Goal: Information Seeking & Learning: Find specific fact

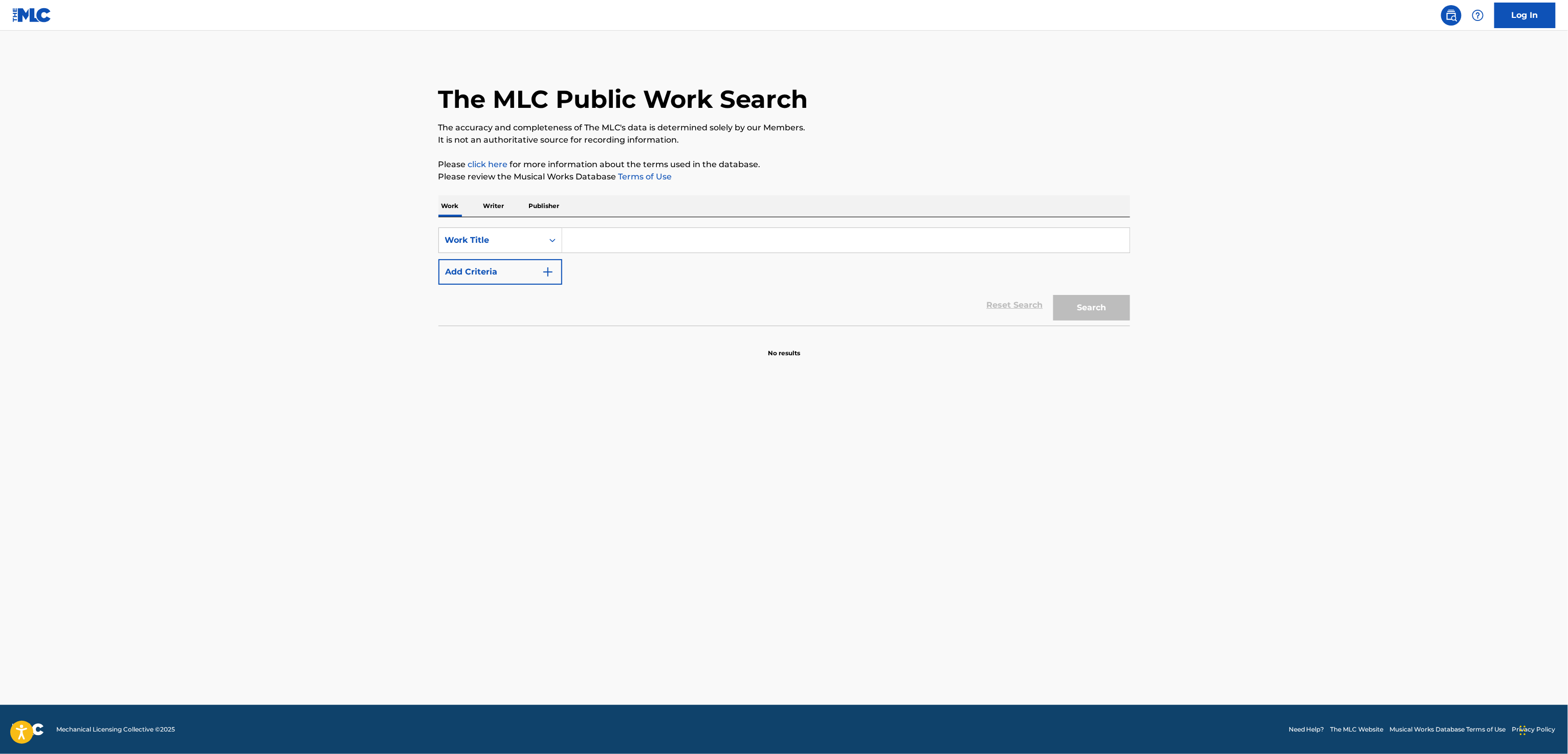
click at [647, 240] on input "Search Form" at bounding box center [846, 241] width 567 height 25
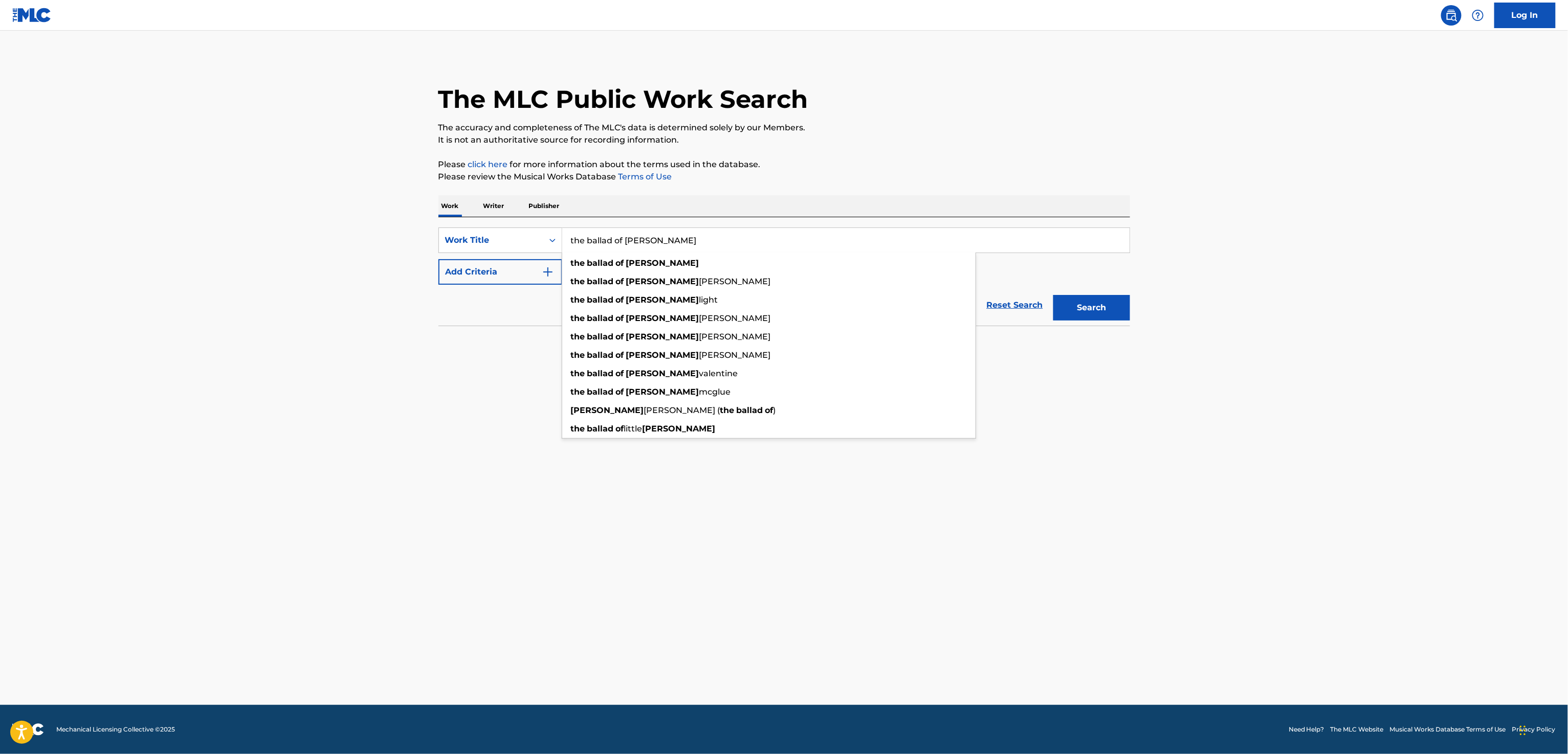
type input "the ballad of [PERSON_NAME]"
click at [465, 271] on button "Add Criteria" at bounding box center [500, 271] width 123 height 26
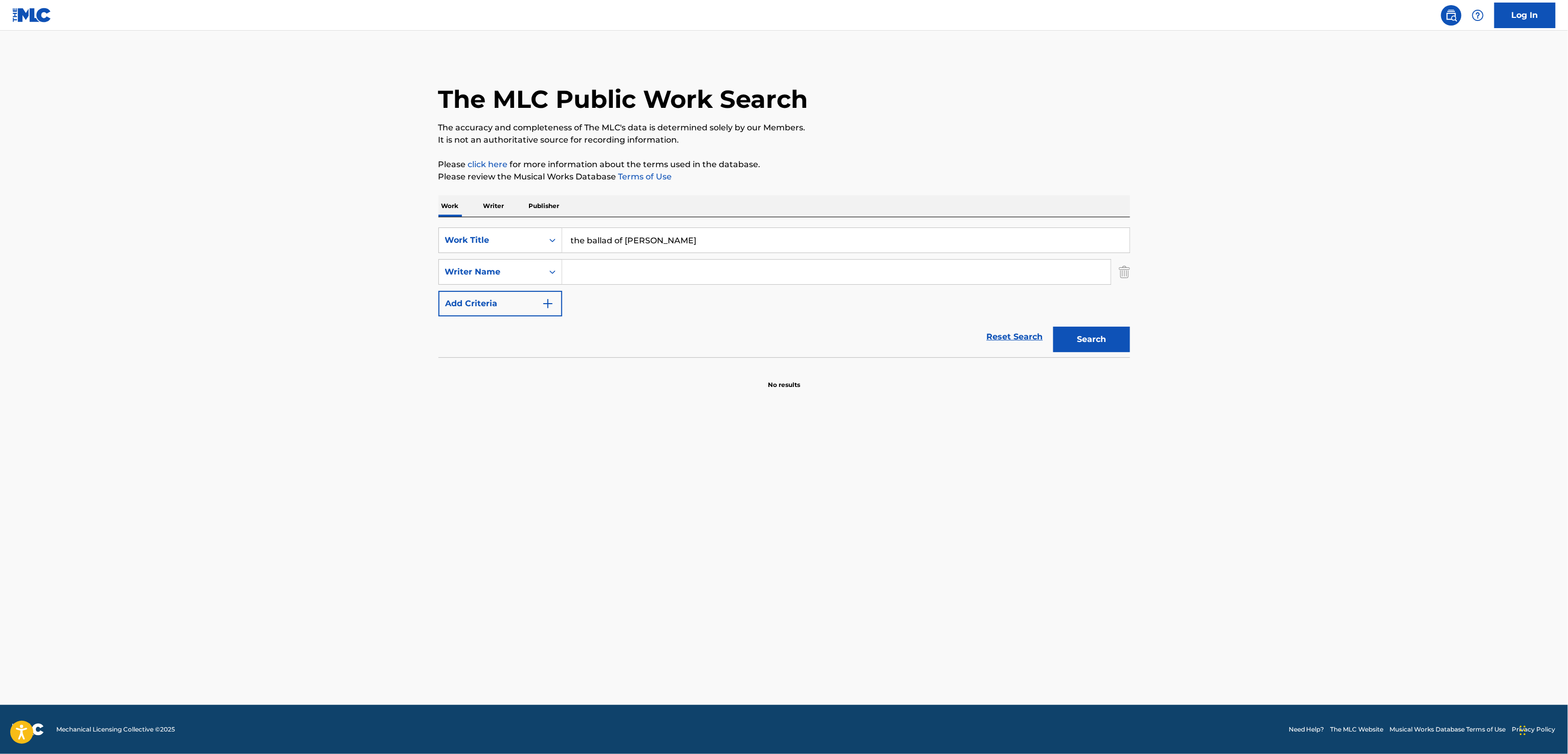
click at [722, 279] on input "Search Form" at bounding box center [837, 272] width 548 height 25
click at [1053, 327] on button "Search" at bounding box center [1091, 340] width 77 height 26
drag, startPoint x: 681, startPoint y: 268, endPoint x: 341, endPoint y: 233, distance: 341.8
click at [403, 246] on main "The MLC Public Work Search The accuracy and completeness of The MLC's data is d…" at bounding box center [784, 367] width 1568 height 674
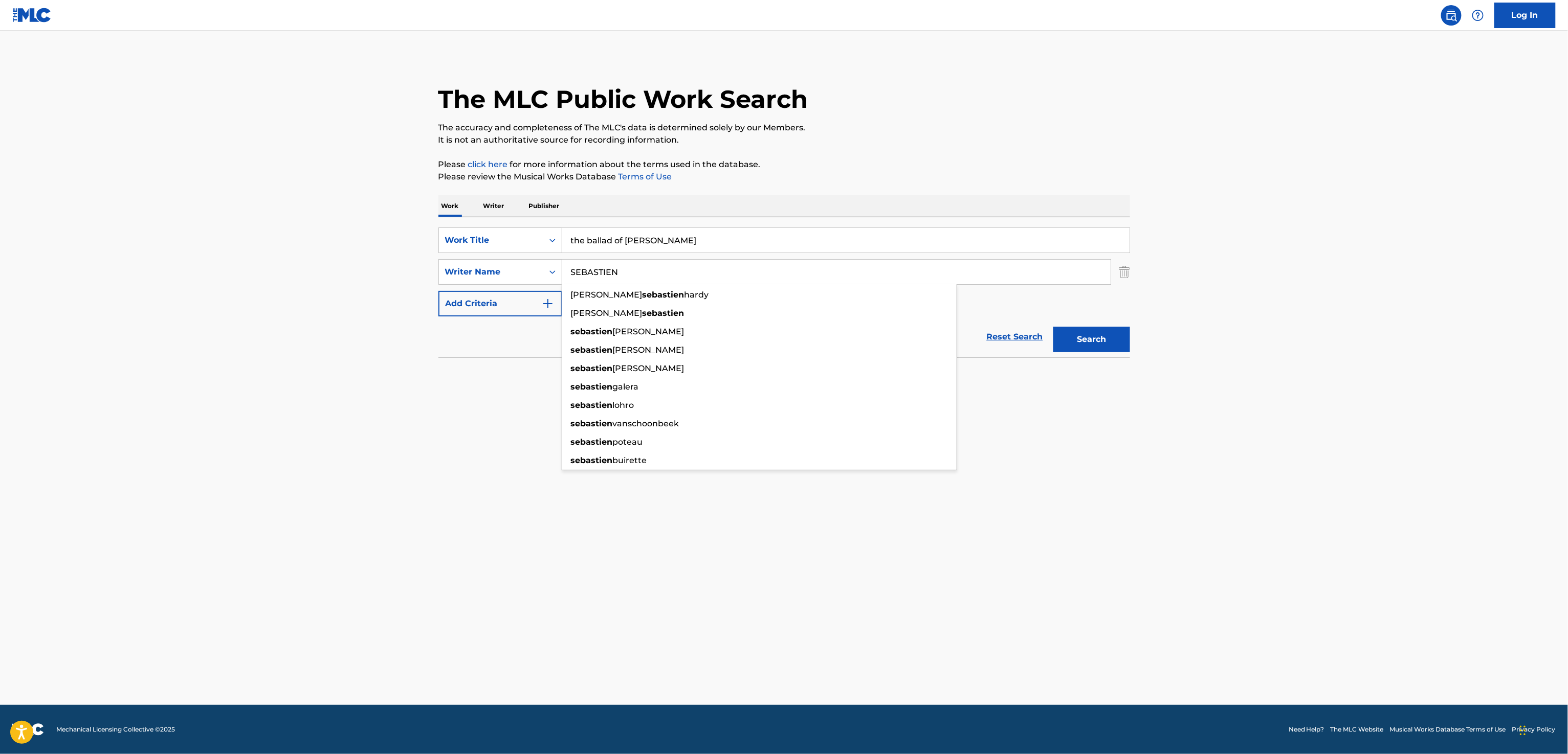
click at [1053, 327] on button "Search" at bounding box center [1091, 340] width 77 height 26
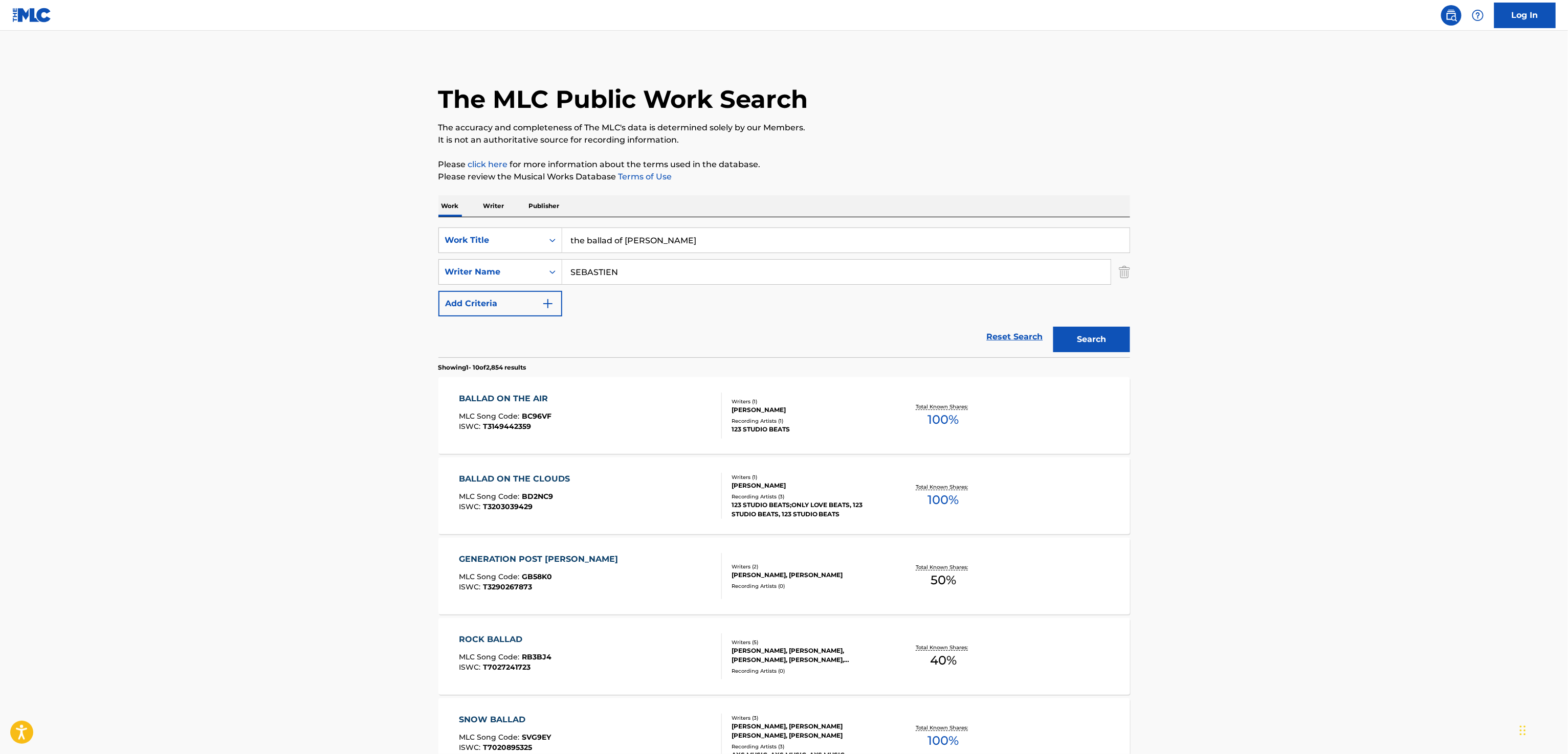
click at [612, 271] on input "SEBASTIEN" at bounding box center [837, 272] width 548 height 25
click at [656, 267] on input "[PERSON_NAME]" at bounding box center [837, 272] width 548 height 25
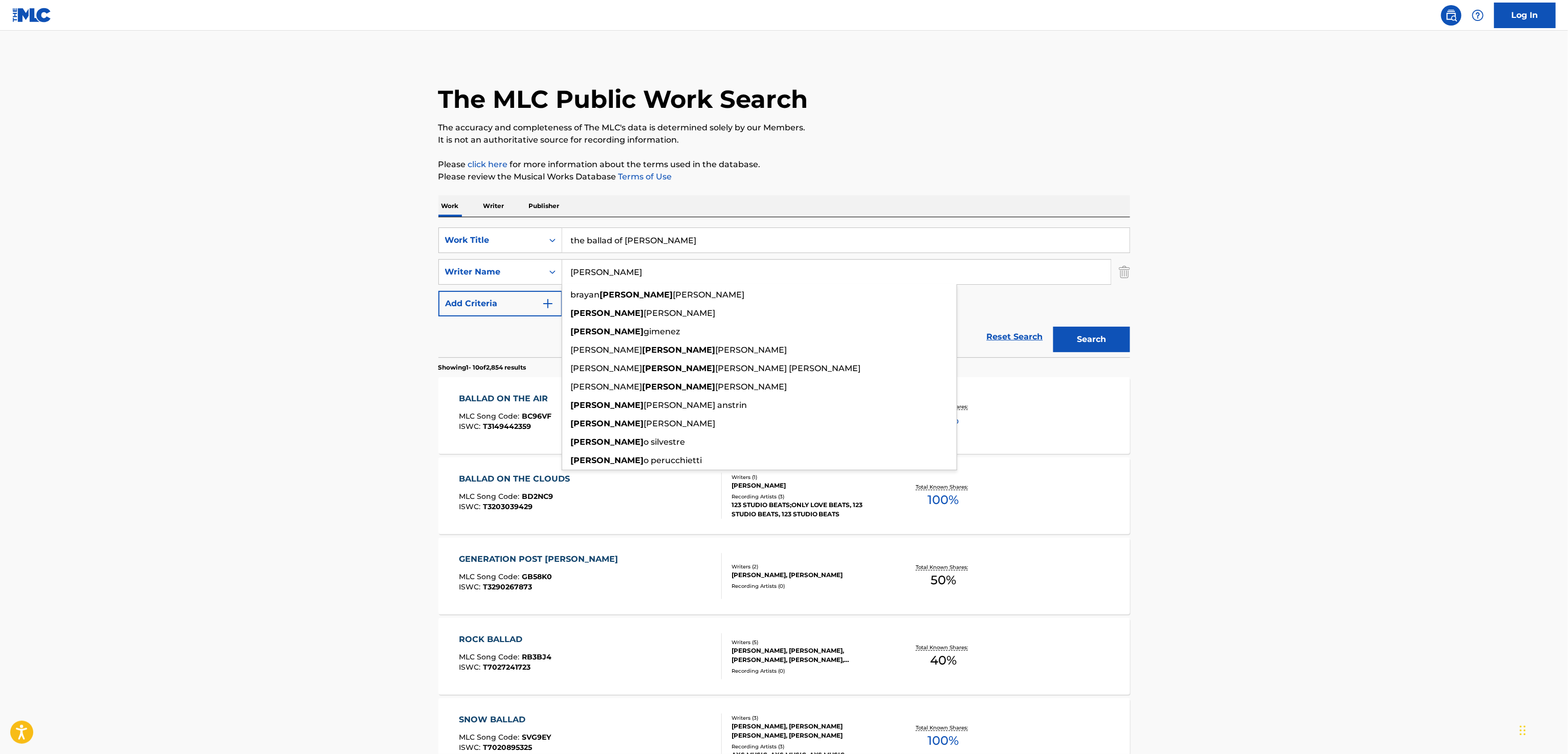
click at [1053, 327] on button "Search" at bounding box center [1091, 340] width 77 height 26
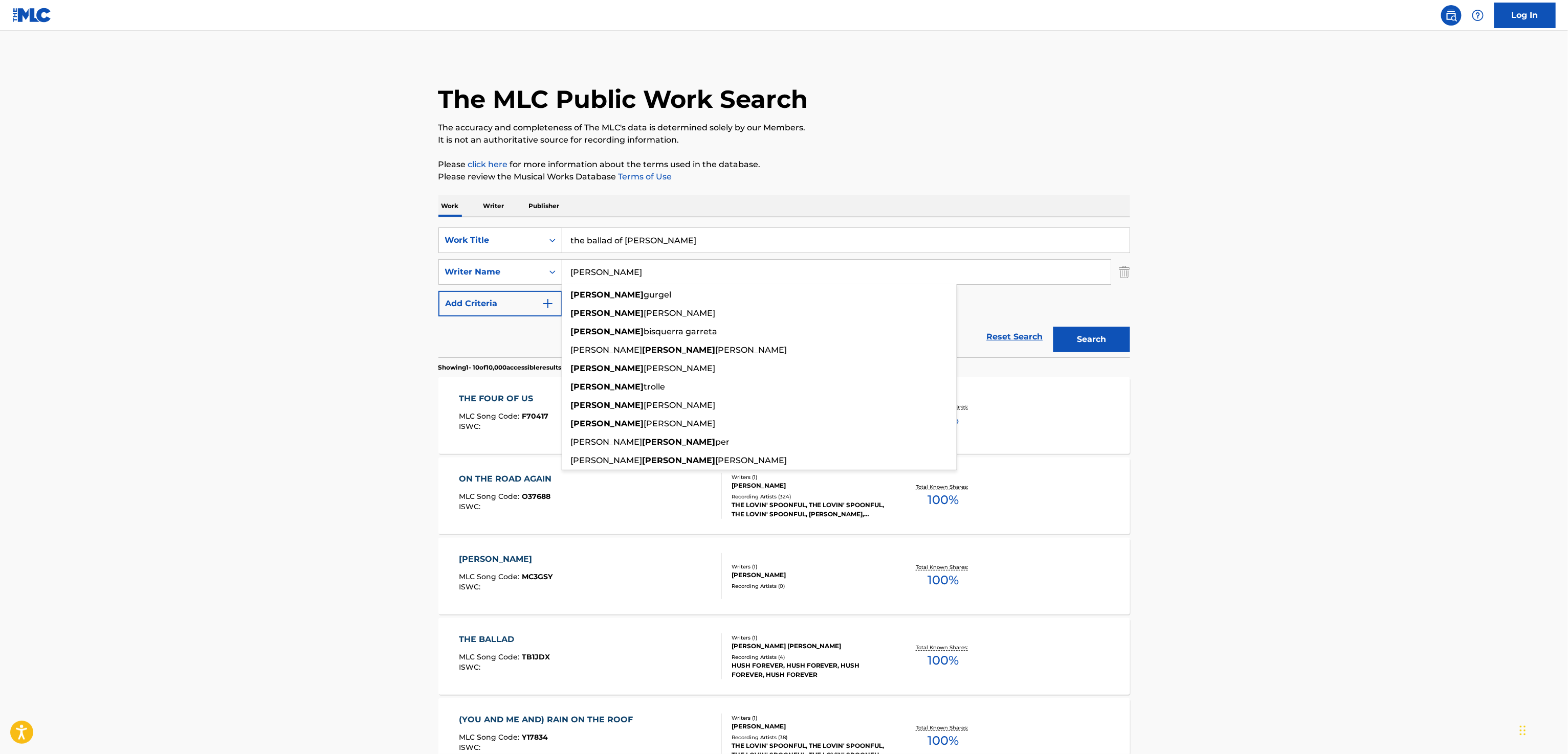
click at [612, 273] on input "[PERSON_NAME]" at bounding box center [837, 272] width 548 height 25
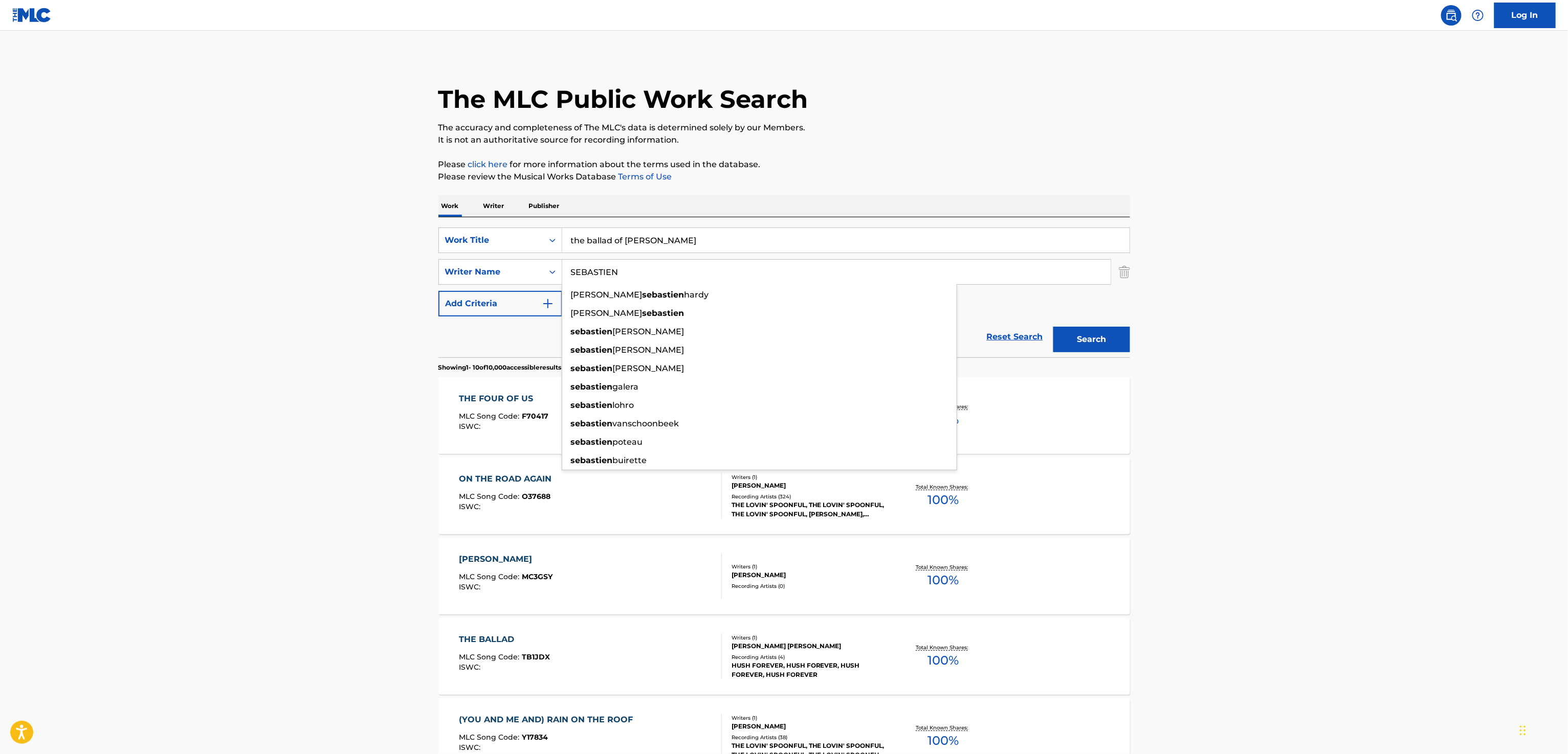
type input "SEBASTIEN"
click at [1053, 327] on button "Search" at bounding box center [1091, 340] width 77 height 26
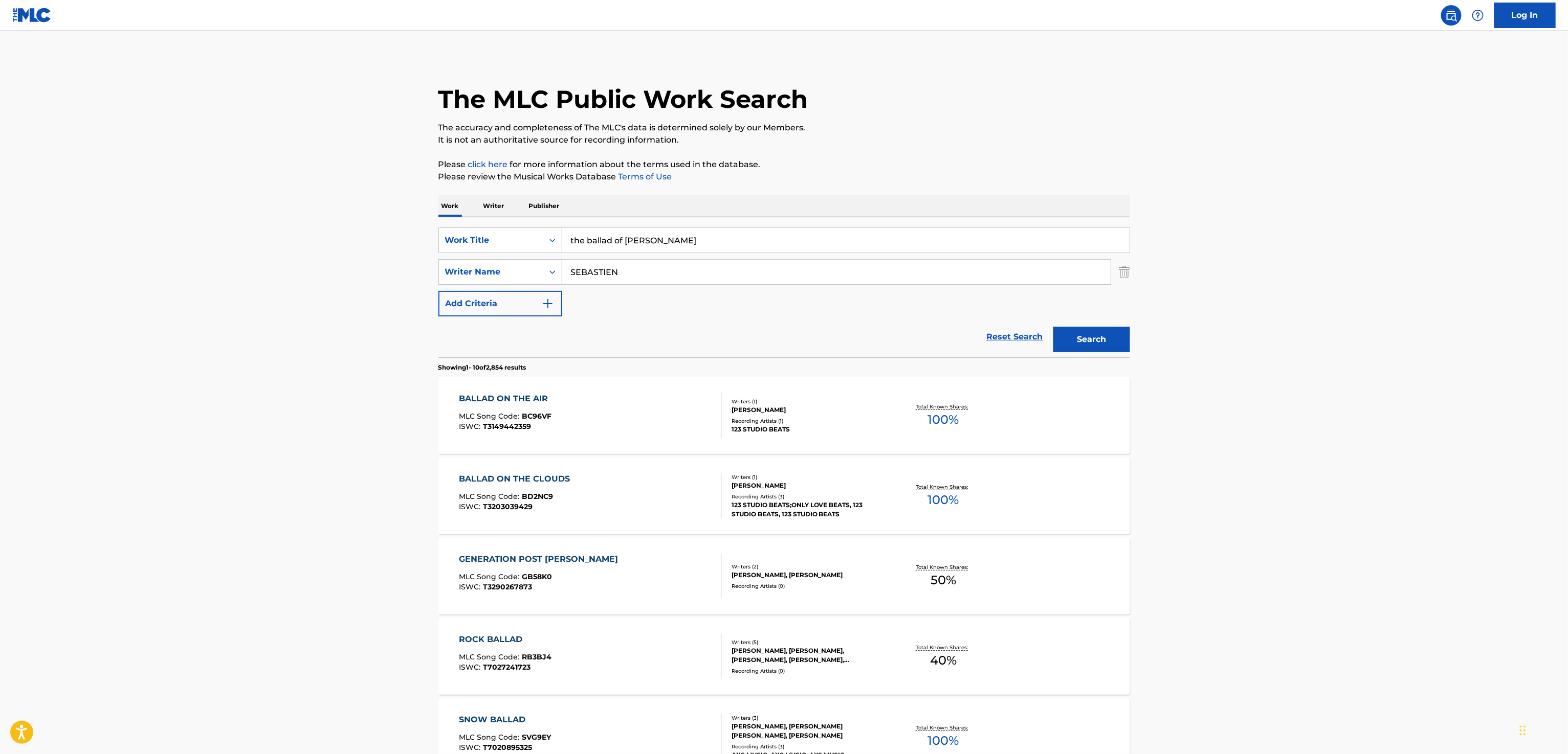
drag, startPoint x: 585, startPoint y: 237, endPoint x: 333, endPoint y: 66, distance: 304.5
click at [439, 199] on div "Work Writer Publisher SearchWithCriteriaef1320c1-e909-4a4f-a878-313706b9309a Wo…" at bounding box center [784, 712] width 692 height 1034
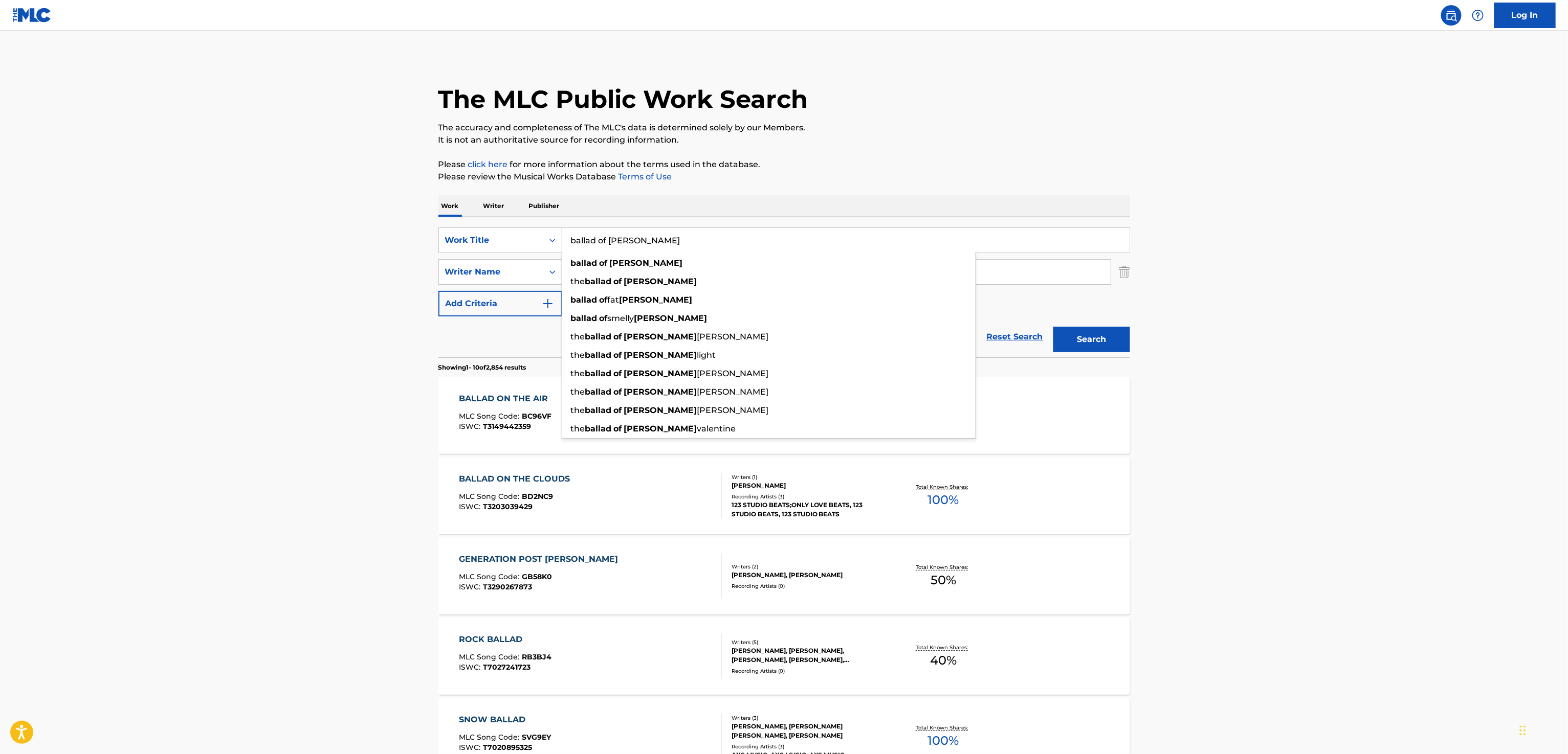
type input "ballad of [PERSON_NAME]"
click at [1053, 327] on button "Search" at bounding box center [1091, 340] width 77 height 26
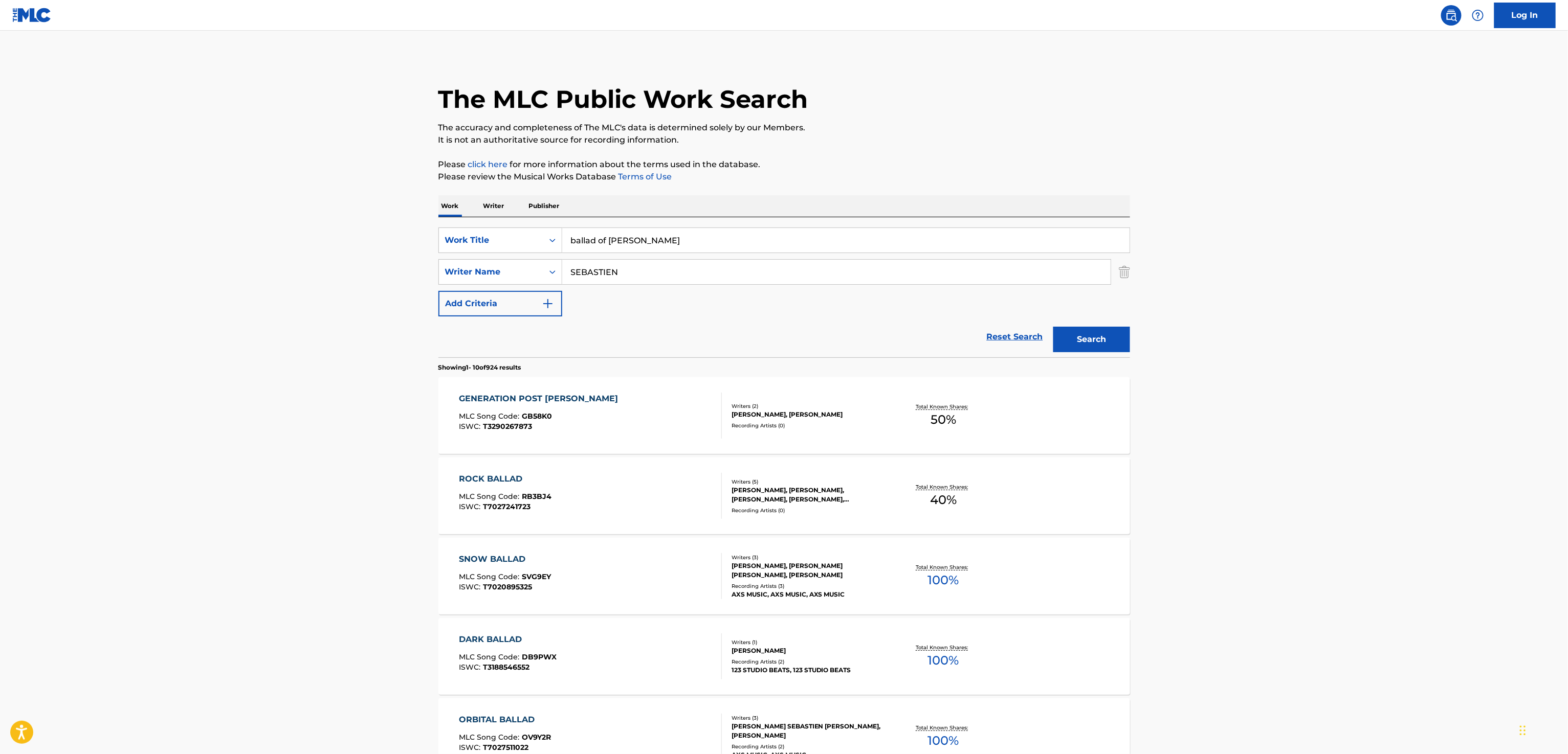
drag, startPoint x: 637, startPoint y: 264, endPoint x: 330, endPoint y: 211, distance: 311.5
click at [363, 262] on main "The MLC Public Work Search The accuracy and completeness of The MLC's data is d…" at bounding box center [784, 632] width 1568 height 1204
click at [616, 239] on input "ballad of [PERSON_NAME]" at bounding box center [846, 241] width 567 height 25
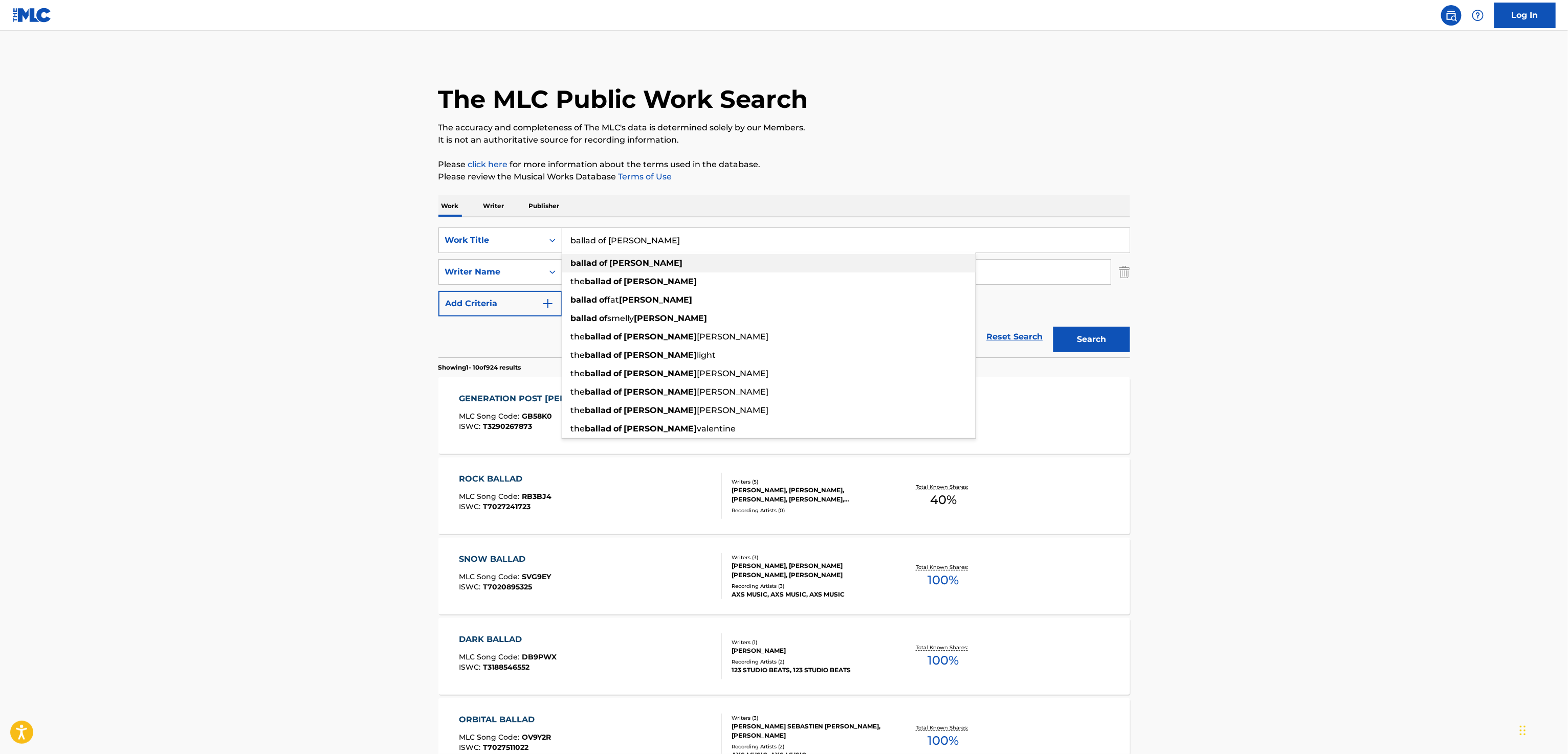
click at [622, 271] on div "ballad of [PERSON_NAME]" at bounding box center [769, 263] width 414 height 18
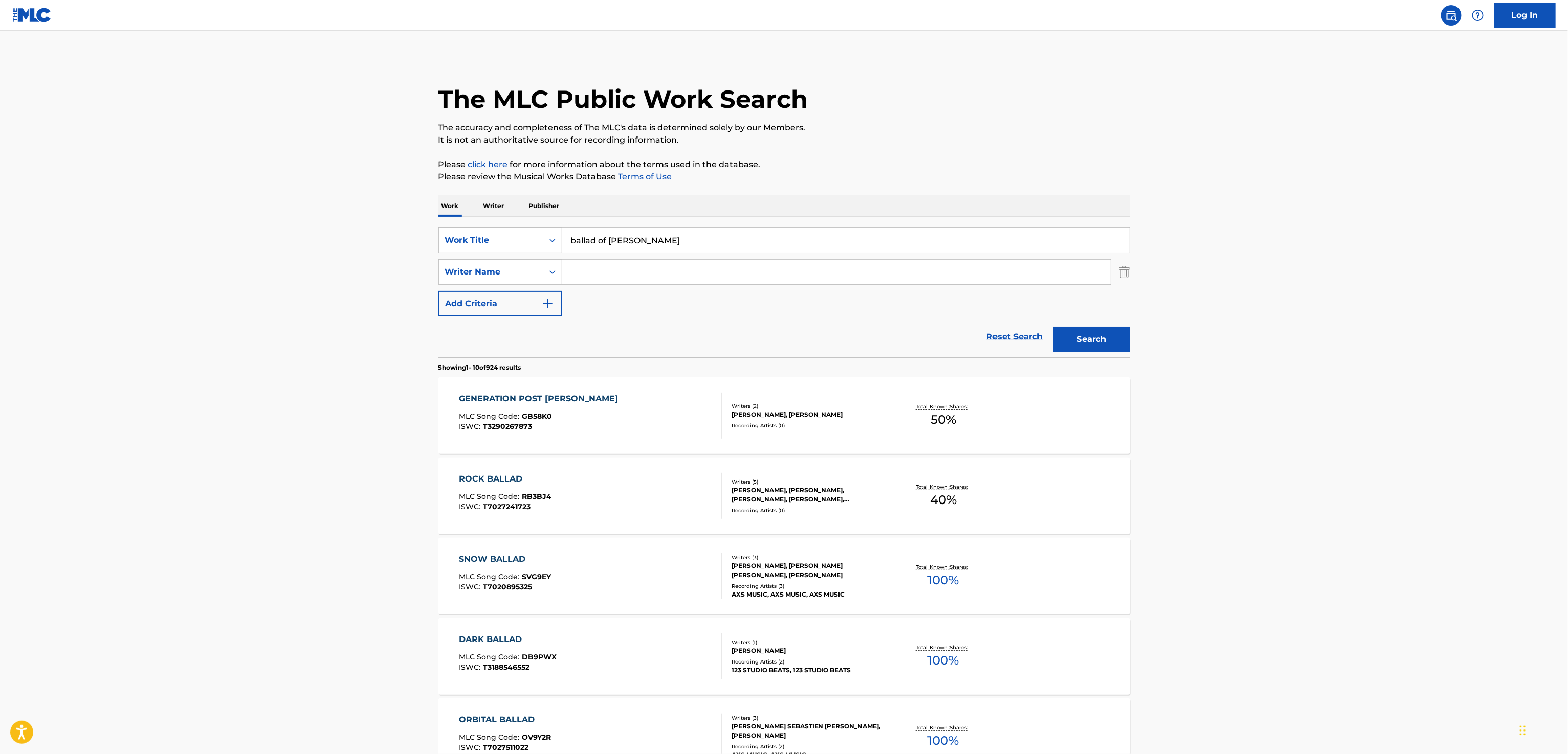
click at [1079, 350] on button "Search" at bounding box center [1091, 340] width 77 height 26
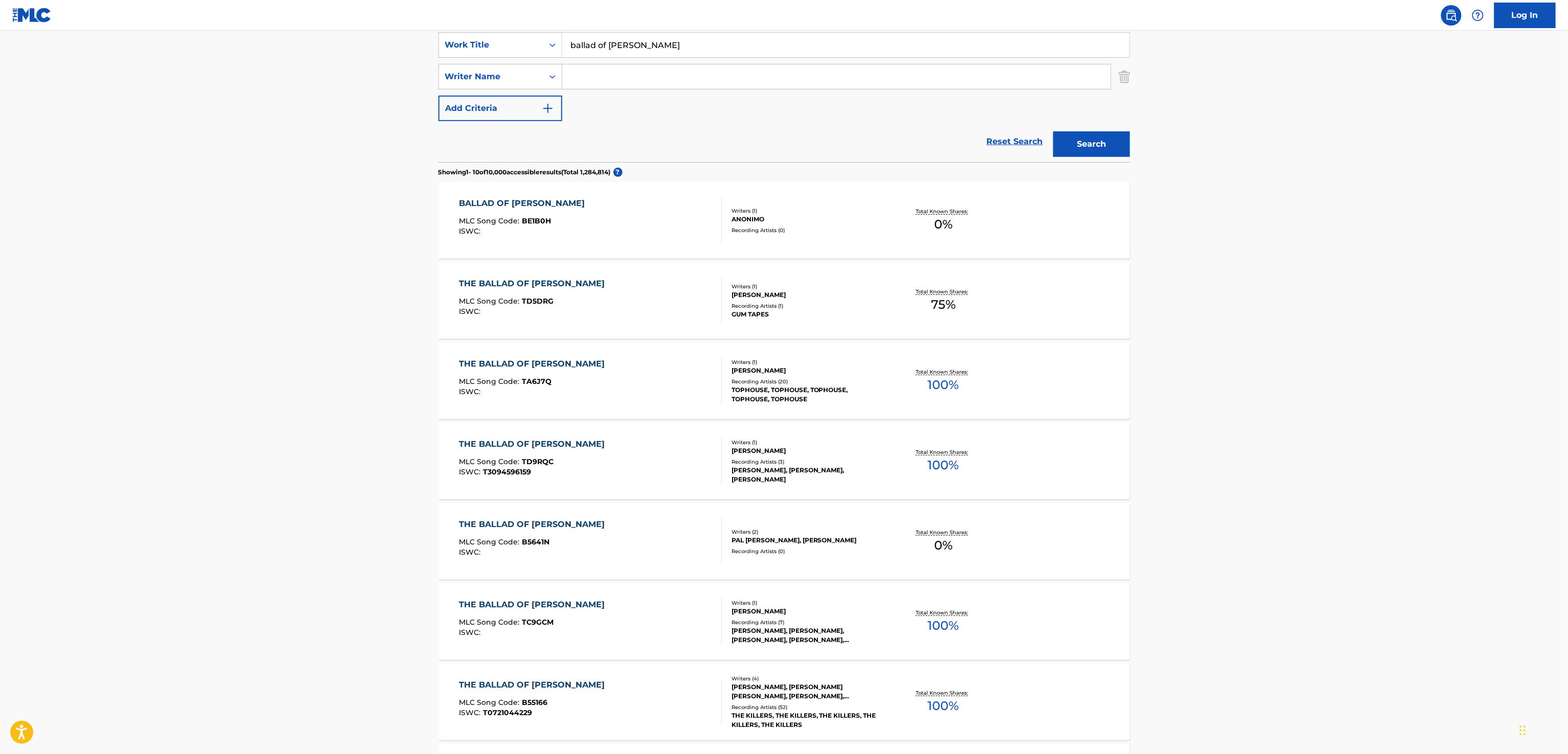
scroll to position [197, 0]
click at [729, 80] on input "Search Form" at bounding box center [837, 75] width 548 height 25
type input "GULLUNI"
click at [1053, 130] on button "Search" at bounding box center [1091, 142] width 77 height 26
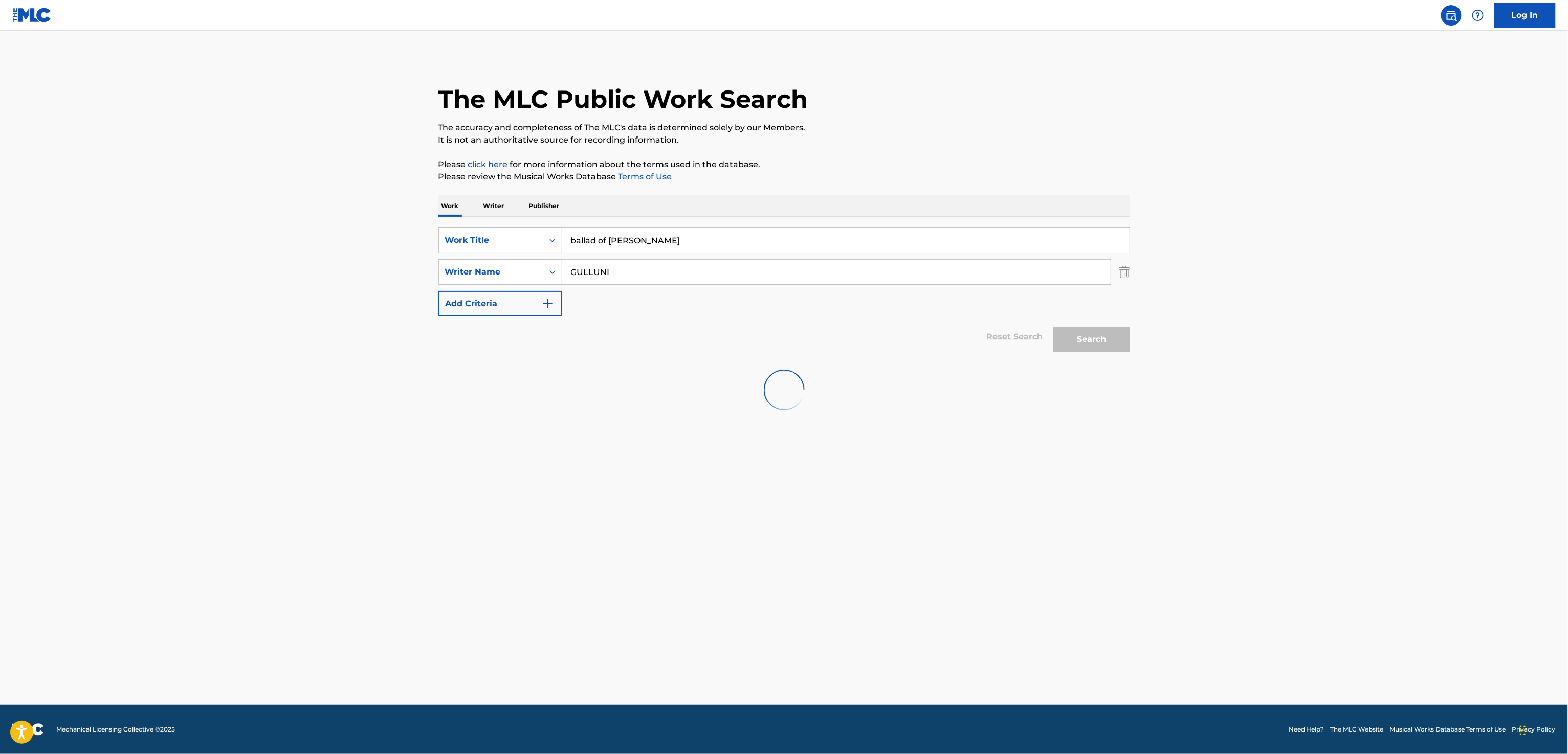
scroll to position [0, 0]
click at [569, 242] on input "ballad of [PERSON_NAME]" at bounding box center [846, 241] width 567 height 25
click at [656, 240] on input "the ballad of [PERSON_NAME]" at bounding box center [846, 241] width 567 height 25
drag, startPoint x: 660, startPoint y: 243, endPoint x: 819, endPoint y: 249, distance: 159.1
click at [783, 247] on input "the ballad of [PERSON_NAME]" at bounding box center [846, 241] width 567 height 25
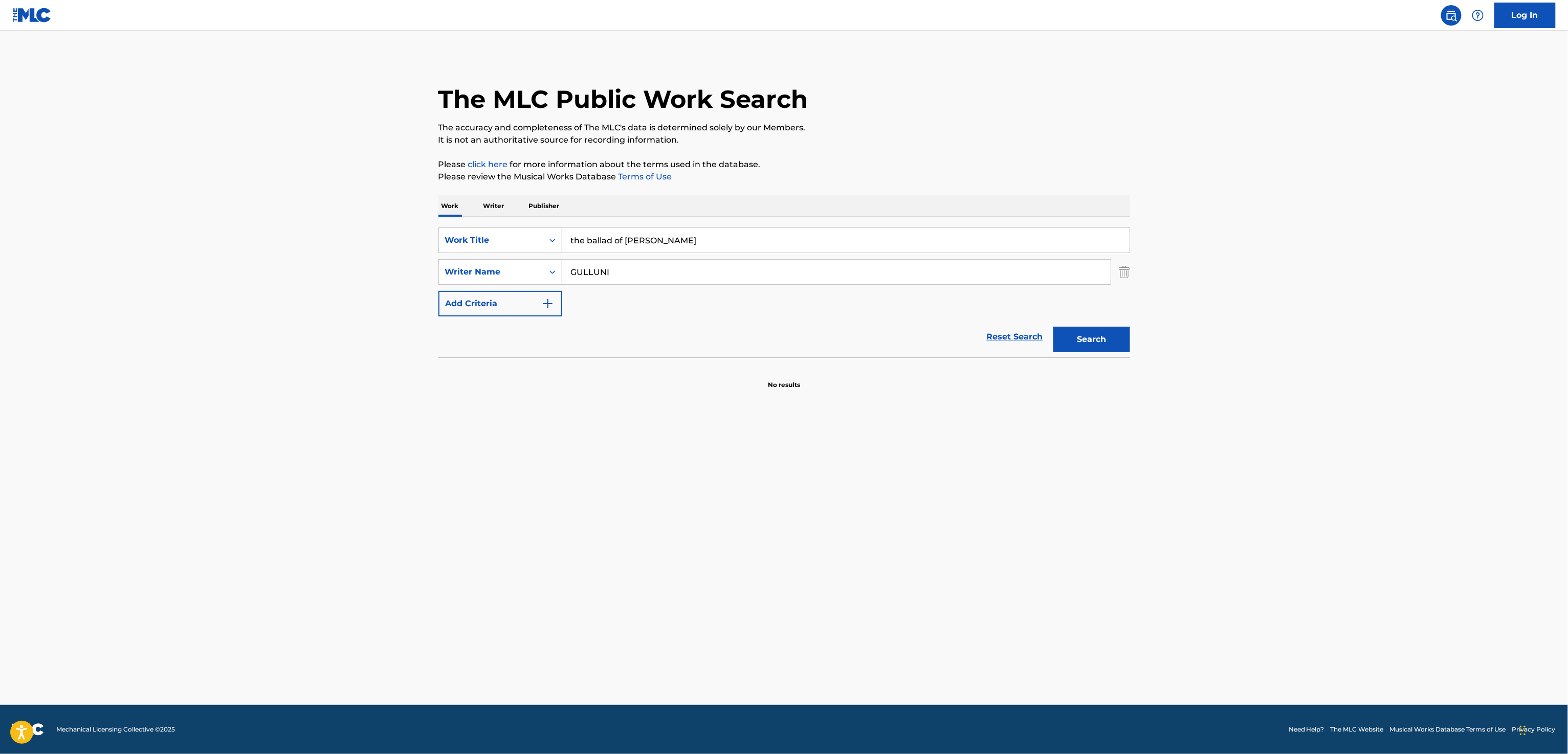
type input "the ballad of [PERSON_NAME]"
click at [1116, 337] on button "Search" at bounding box center [1091, 340] width 77 height 26
drag, startPoint x: 495, startPoint y: 261, endPoint x: 416, endPoint y: 255, distance: 79.2
click at [416, 255] on main "The MLC Public Work Search The accuracy and completeness of The MLC's data is d…" at bounding box center [784, 367] width 1568 height 674
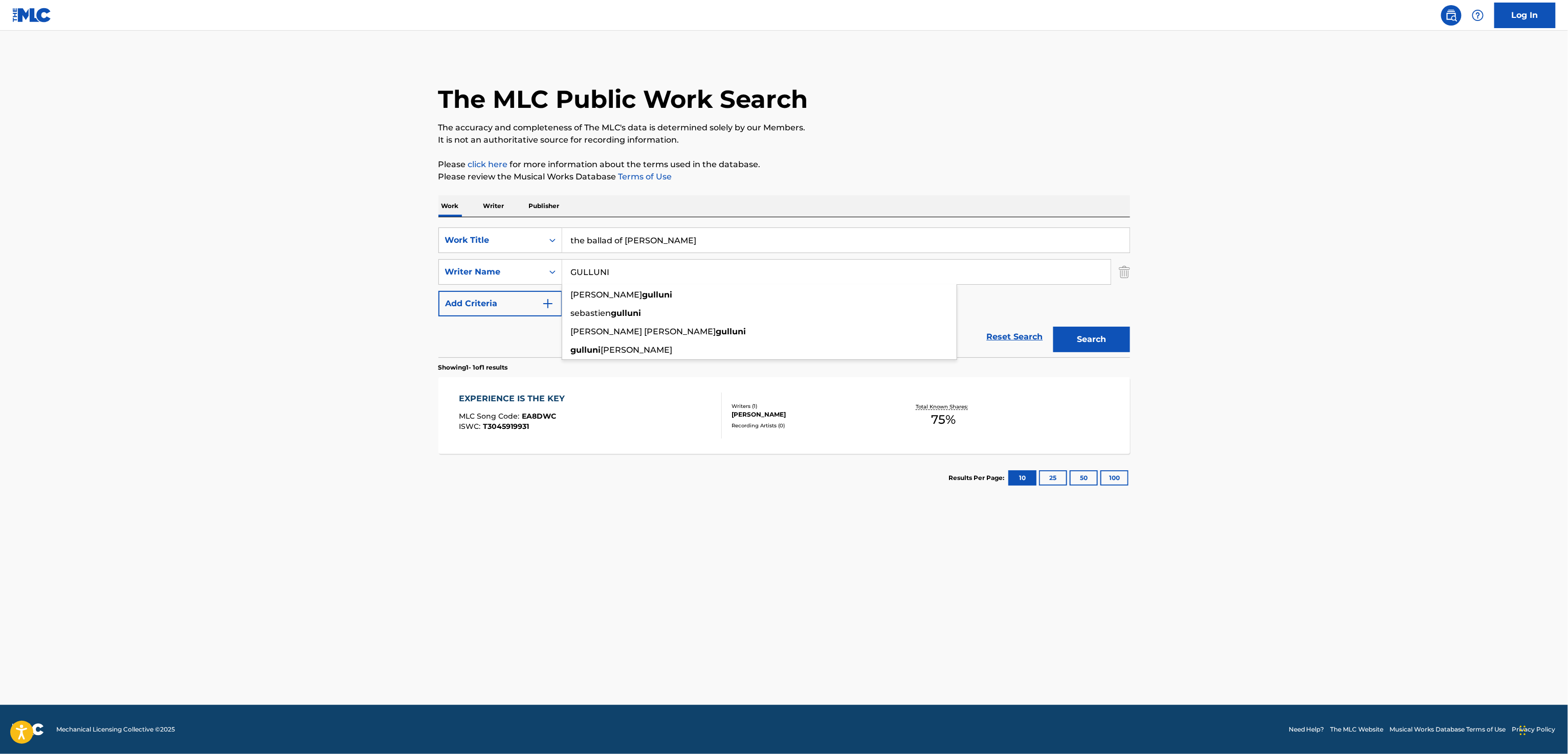
click at [670, 236] on input "the ballad of [PERSON_NAME]" at bounding box center [846, 241] width 567 height 25
click at [1053, 327] on button "Search" at bounding box center [1091, 340] width 77 height 26
drag, startPoint x: 628, startPoint y: 275, endPoint x: 153, endPoint y: 187, distance: 483.1
click at [196, 210] on main "The MLC Public Work Search The accuracy and completeness of The MLC's data is d…" at bounding box center [784, 367] width 1568 height 674
click at [1053, 327] on button "Search" at bounding box center [1091, 340] width 77 height 26
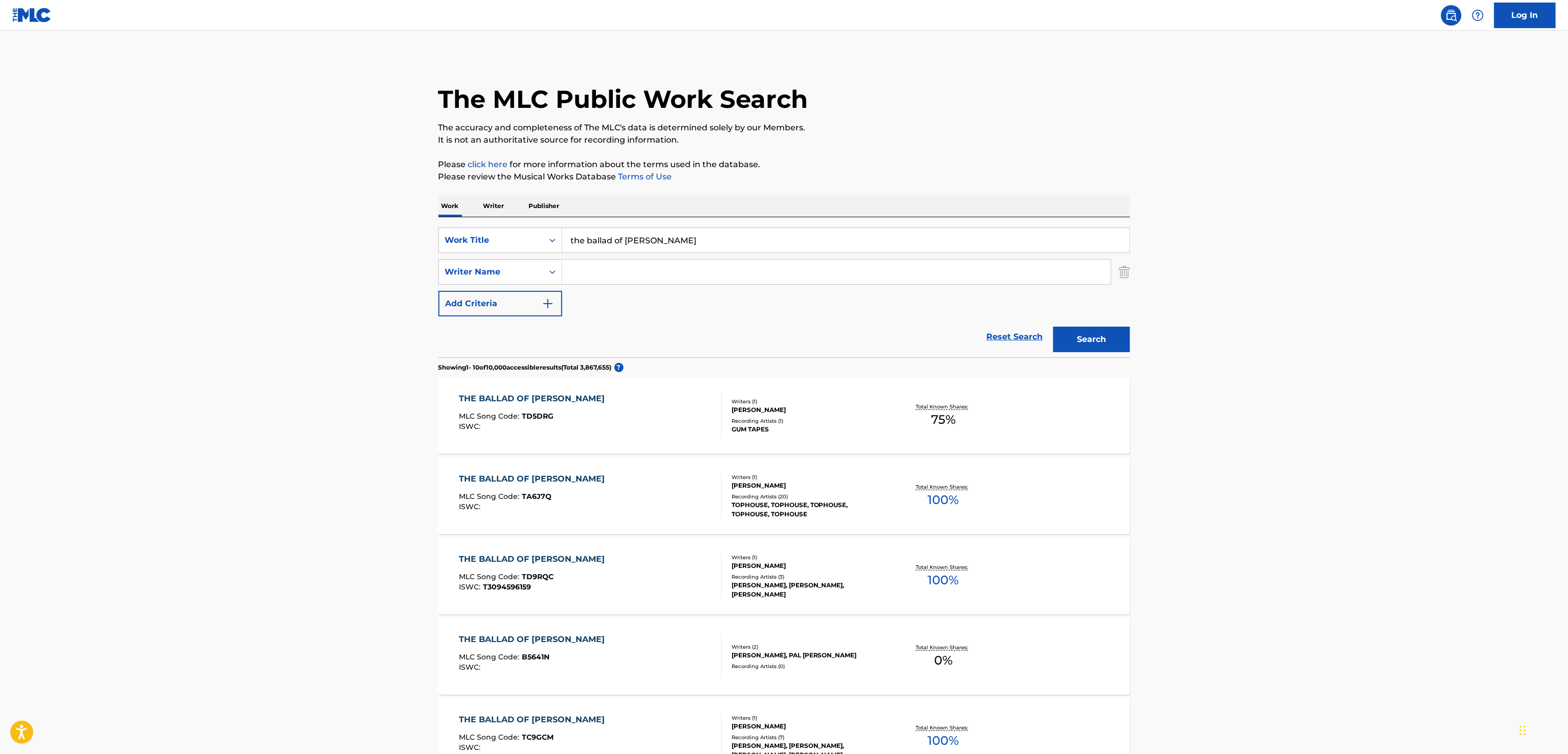
click at [633, 243] on input "the ballad of [PERSON_NAME]" at bounding box center [846, 241] width 567 height 25
click at [1096, 349] on button "Search" at bounding box center [1091, 340] width 77 height 26
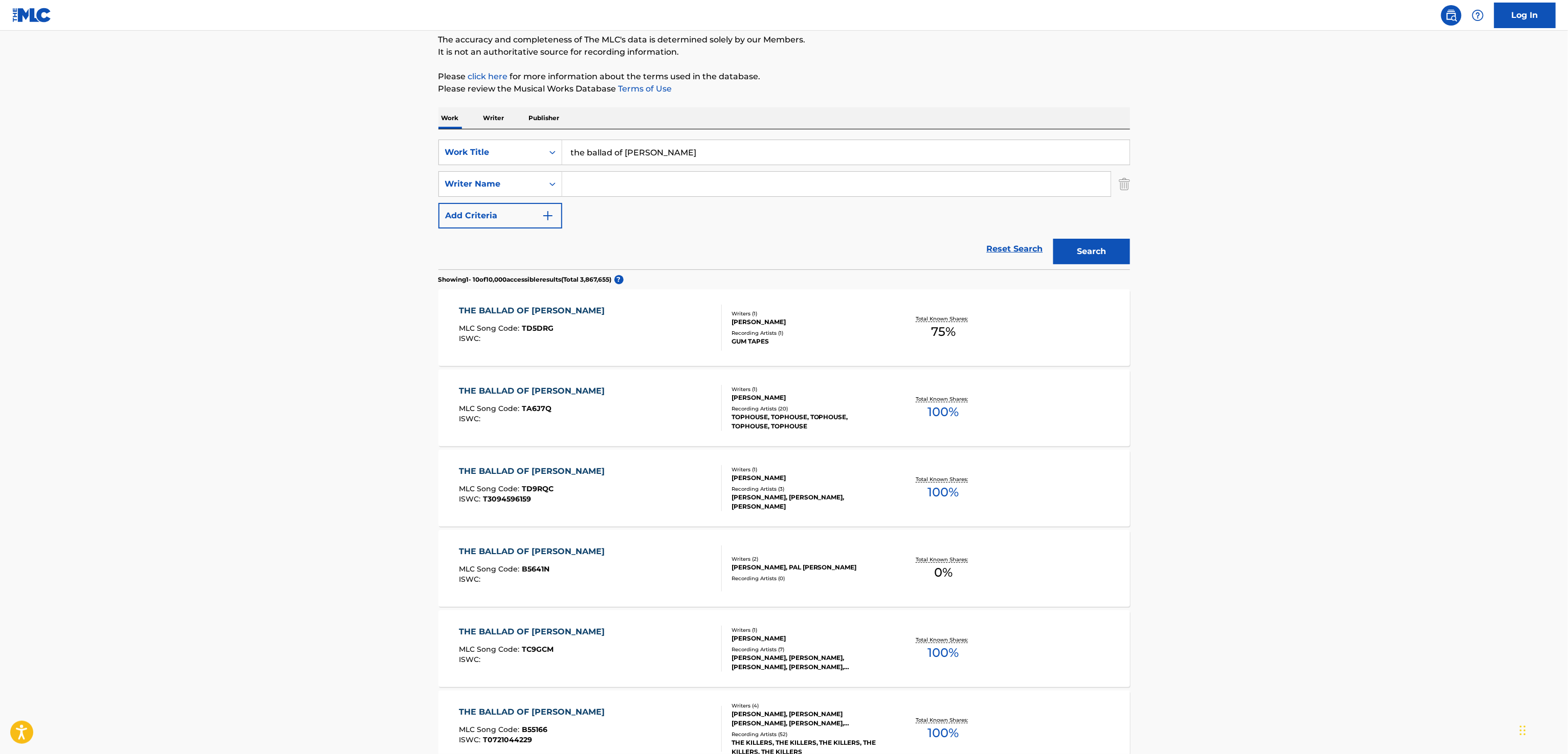
scroll to position [93, 0]
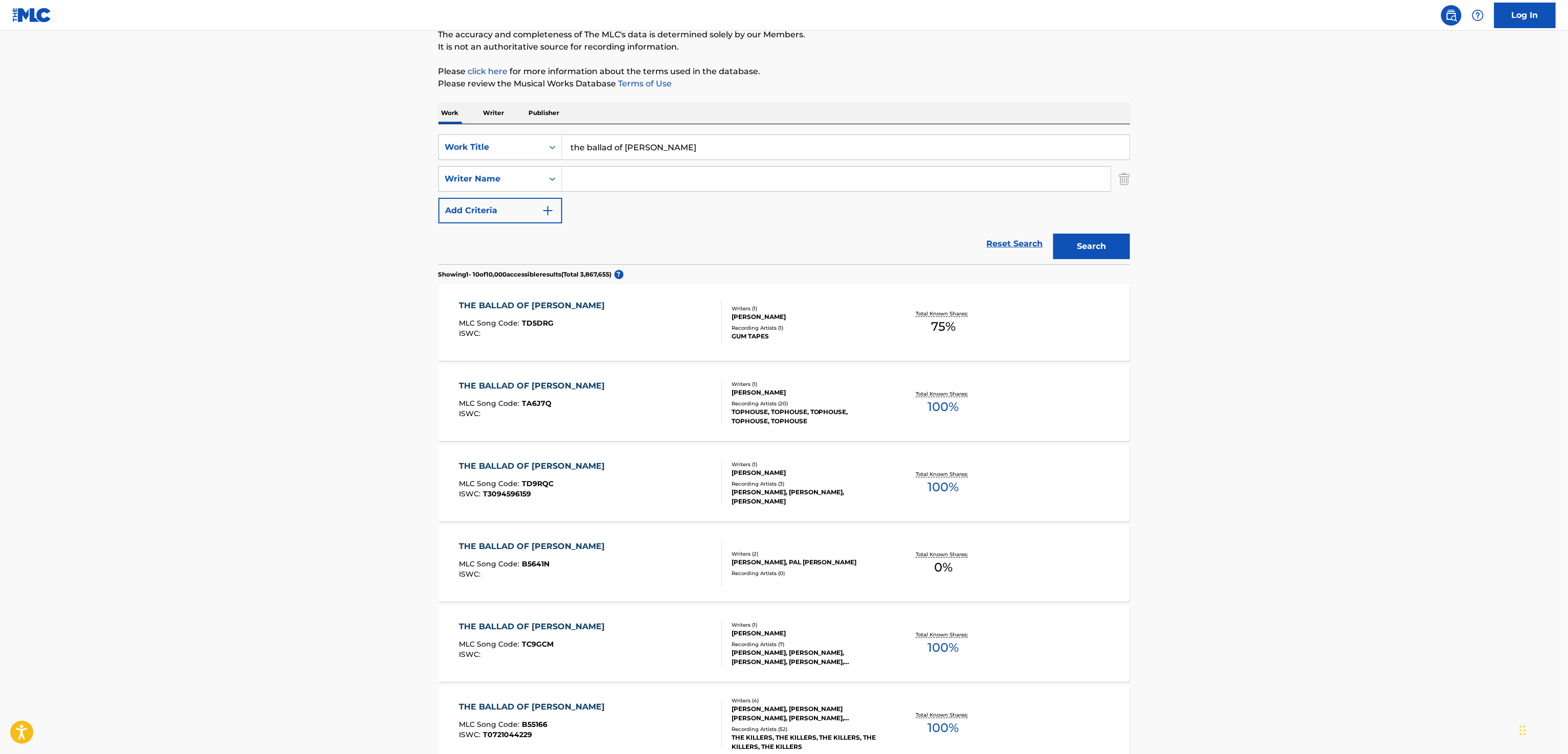
click at [863, 329] on div "Recording Artists ( 1 )" at bounding box center [808, 328] width 155 height 8
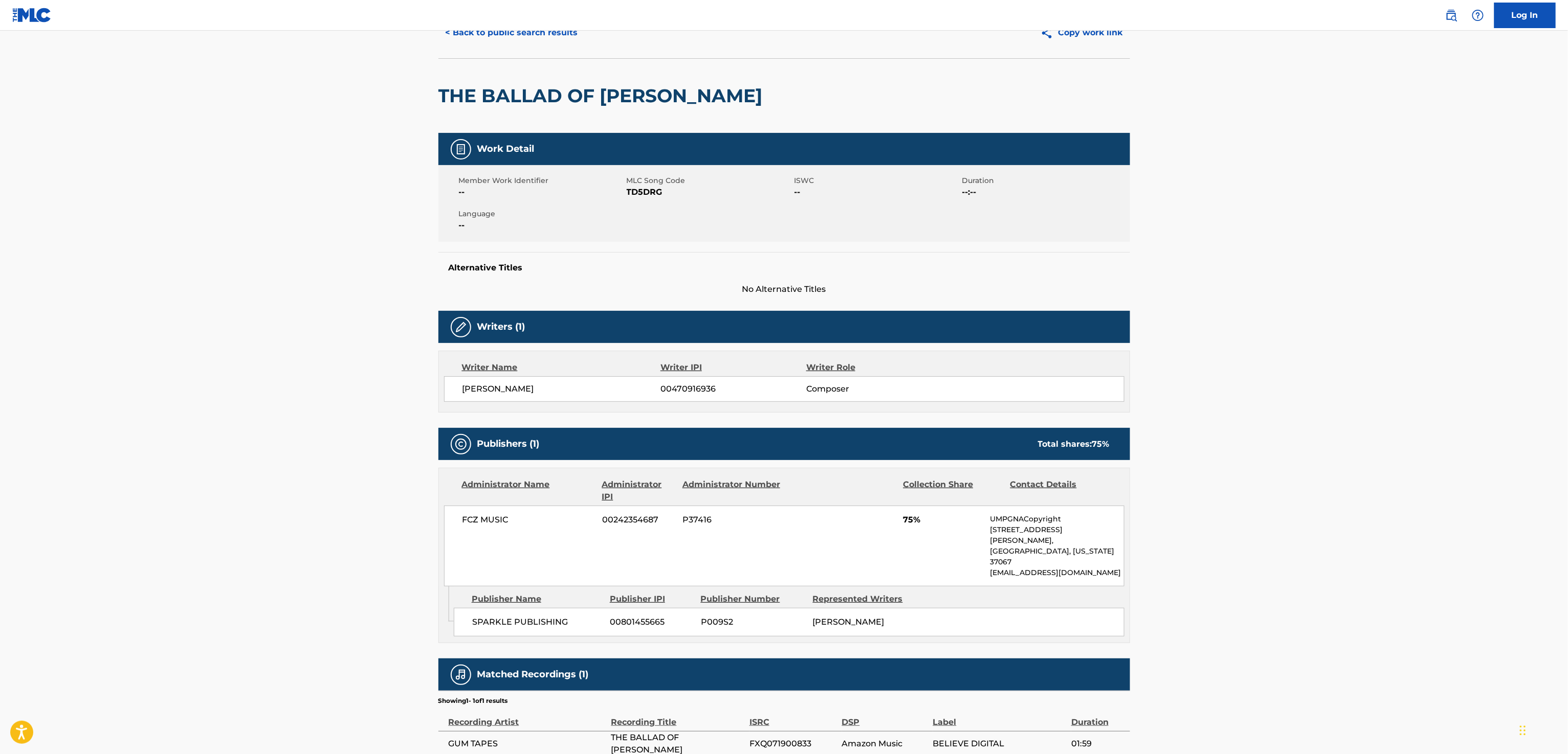
scroll to position [108, 0]
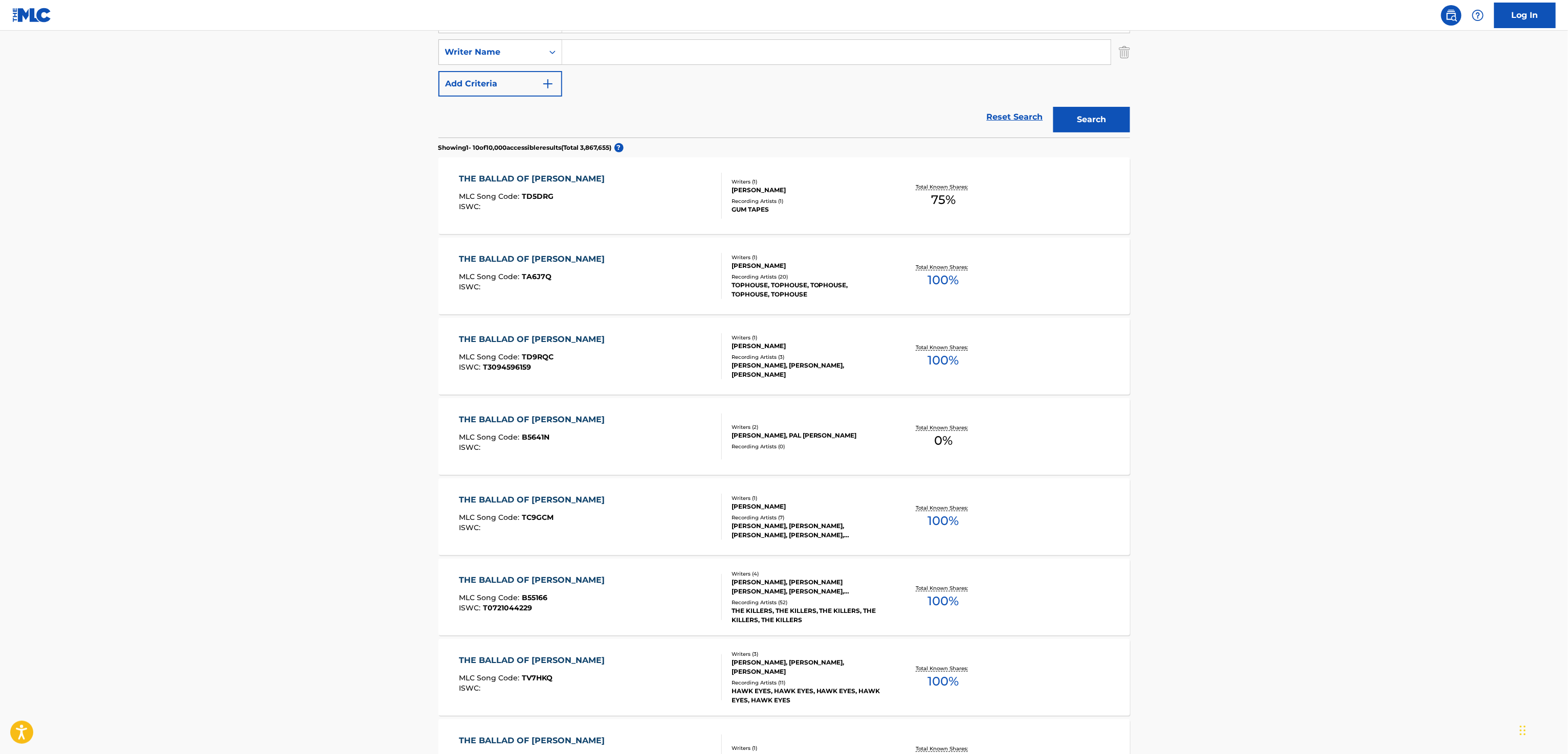
scroll to position [221, 0]
click at [603, 204] on div "THE BALLAD OF [PERSON_NAME] MLC Song Code : TD5DRG ISWC :" at bounding box center [590, 194] width 263 height 46
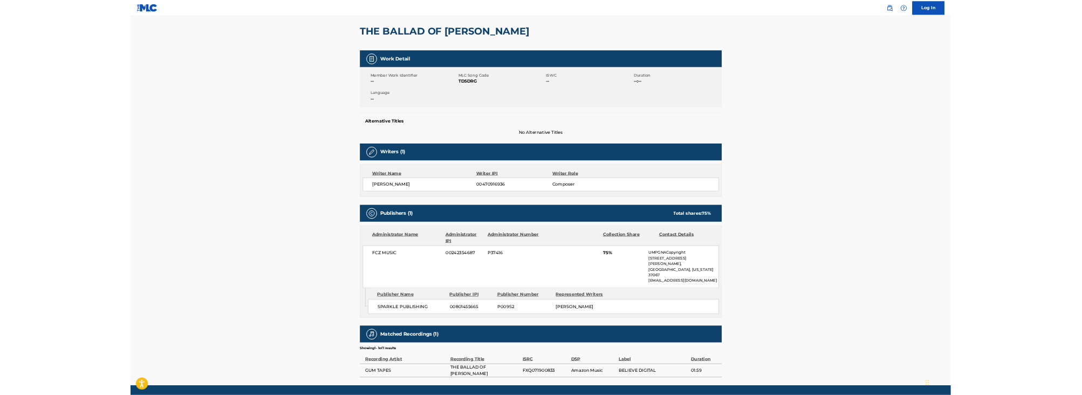
scroll to position [114, 0]
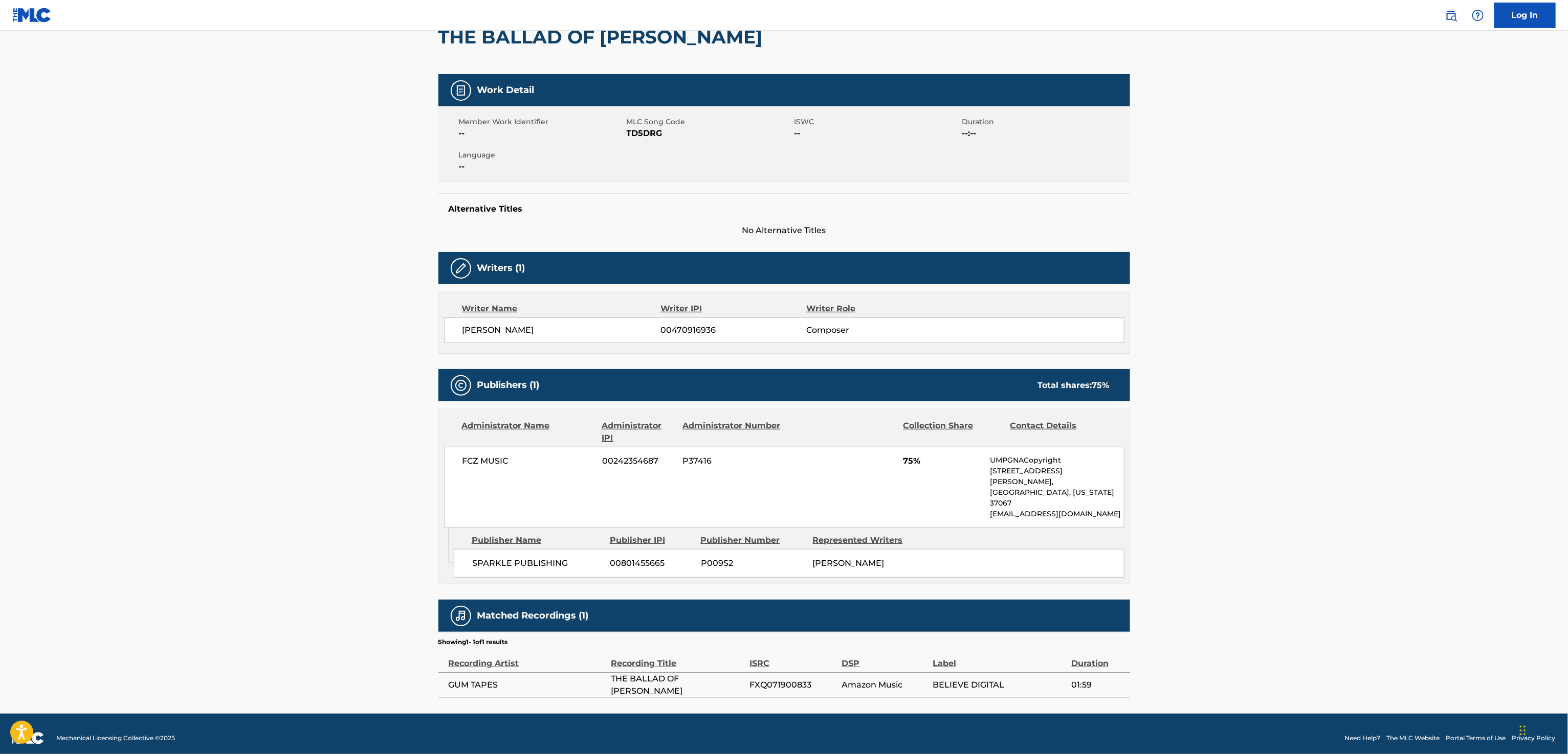
click at [1326, 214] on main "< Back to public search results Copy work link THE BALLAD OF [PERSON_NAME] Deta…" at bounding box center [784, 319] width 1568 height 791
